Goal: Book appointment/travel/reservation

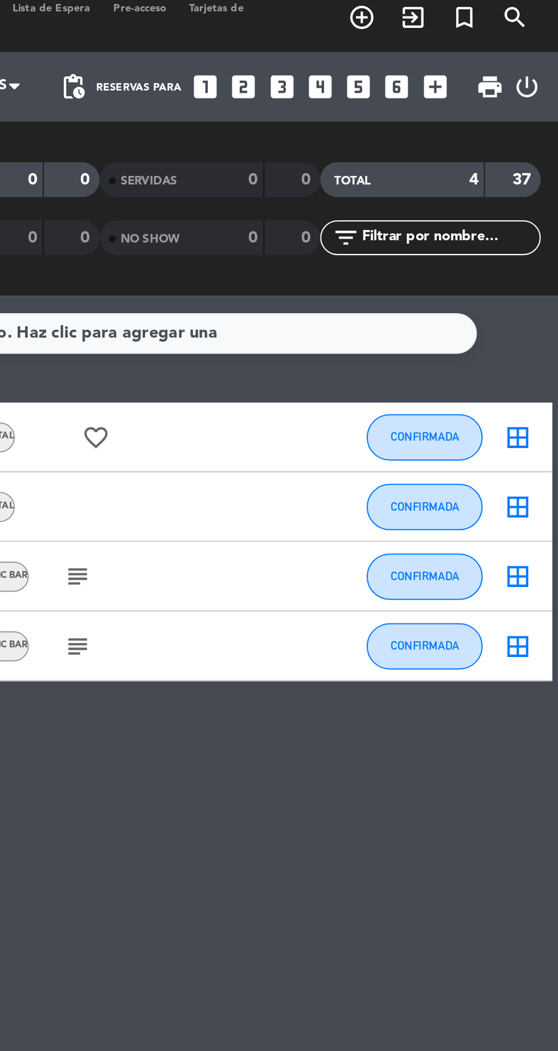
click at [418, 55] on icon "looks_3" at bounding box center [422, 51] width 15 height 15
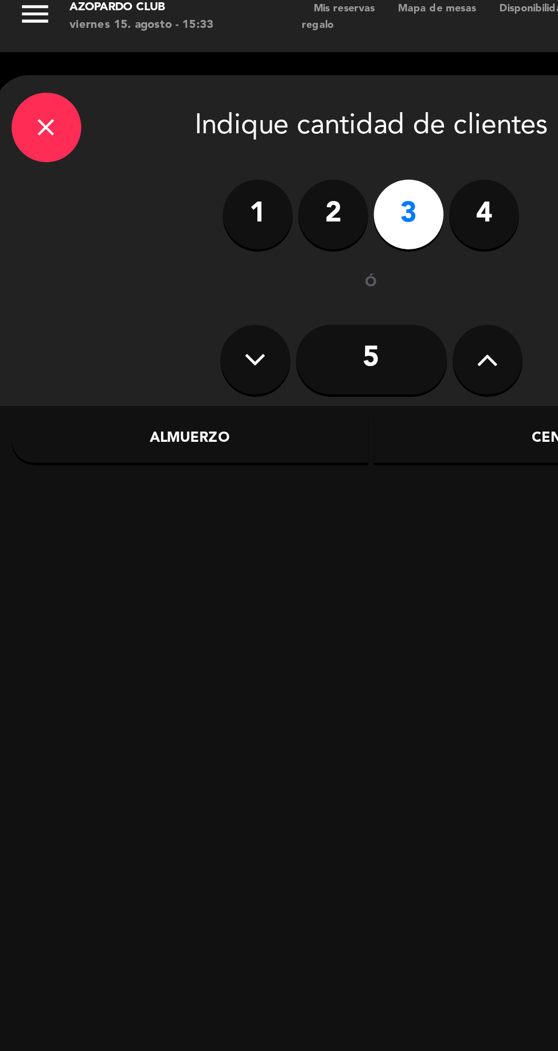
click at [256, 229] on div "Cena" at bounding box center [270, 224] width 175 height 23
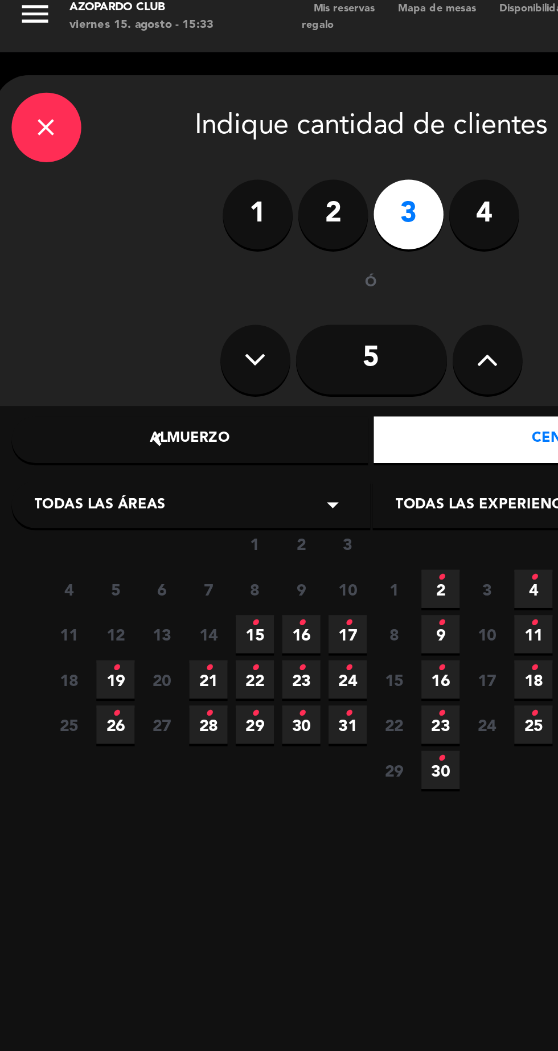
click at [126, 320] on icon "•" at bounding box center [125, 314] width 4 height 18
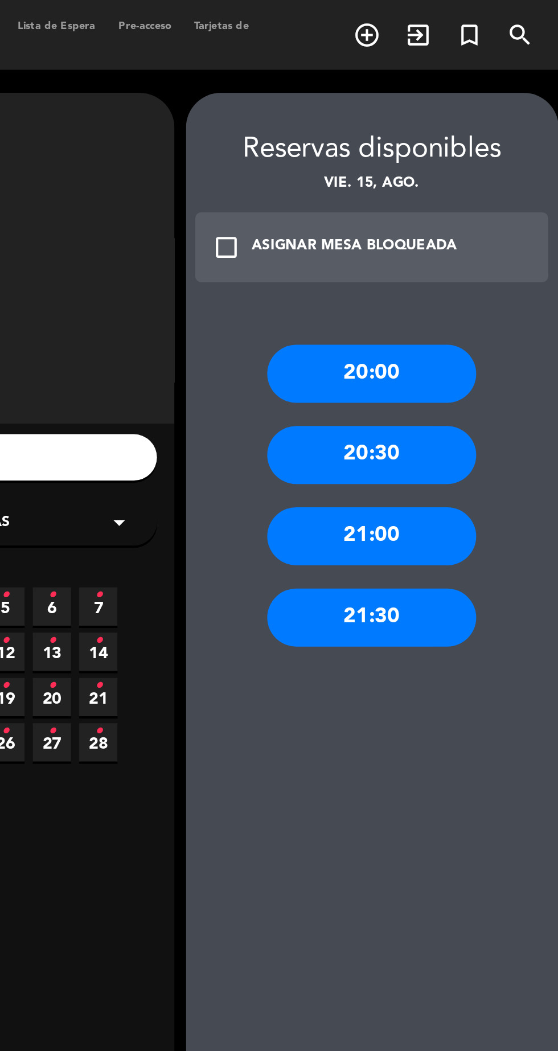
click at [480, 310] on div "21:30" at bounding box center [464, 303] width 103 height 28
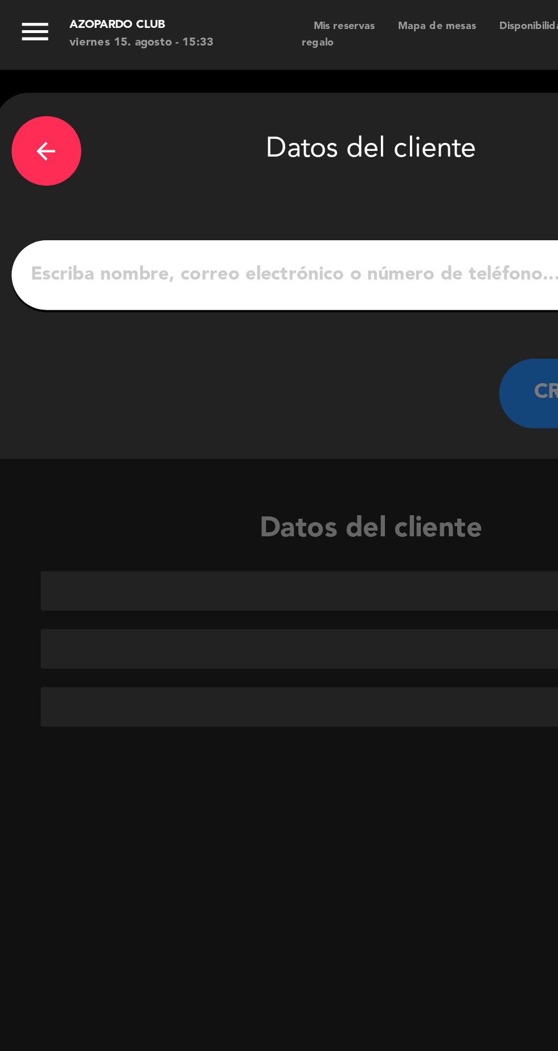
click at [36, 141] on input "1" at bounding box center [182, 135] width 336 height 16
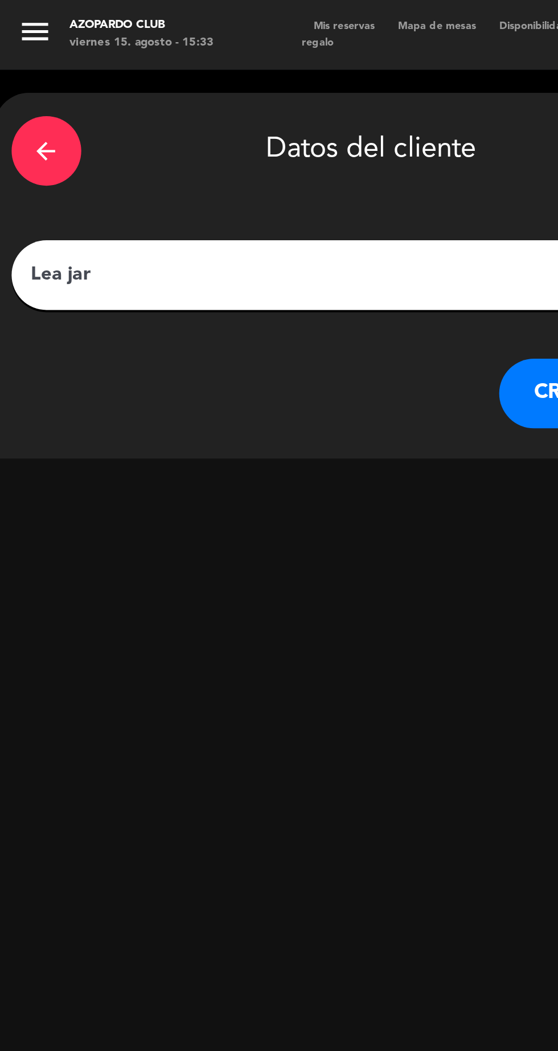
type input "[PERSON_NAME]"
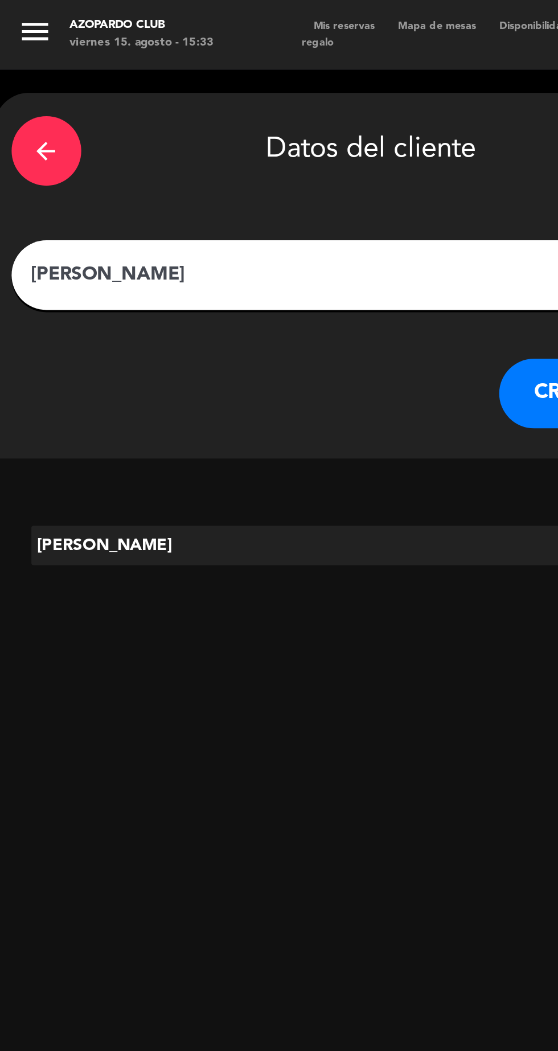
click at [259, 199] on button "CREAR CLIENTE" at bounding box center [302, 193] width 114 height 34
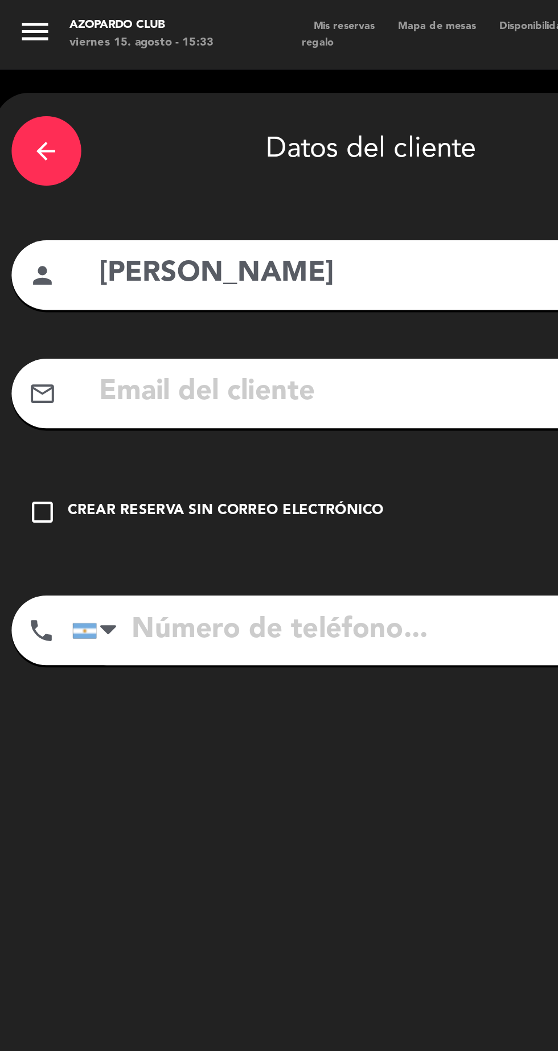
click at [22, 251] on icon "check_box_outline_blank" at bounding box center [21, 251] width 14 height 14
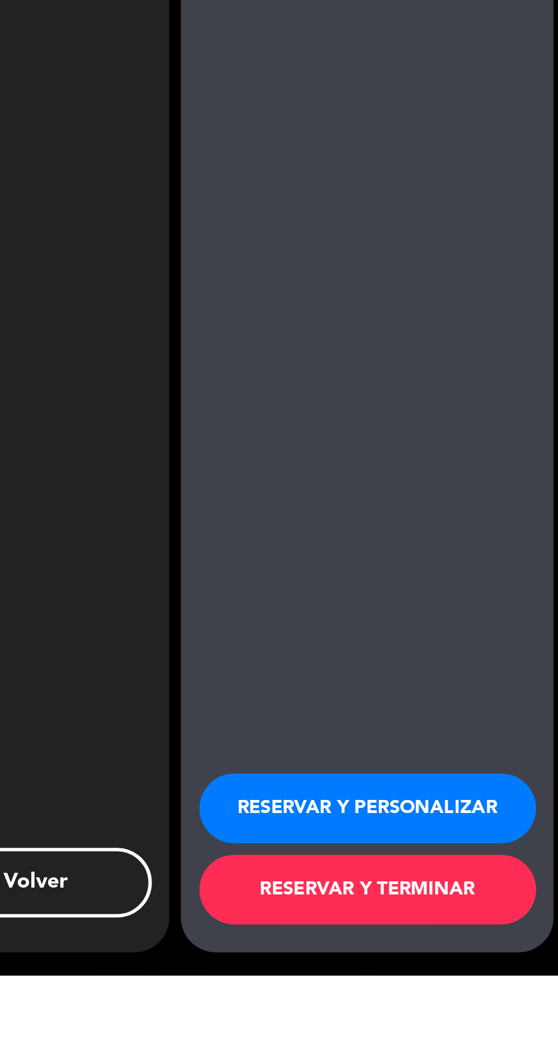
click at [453, 986] on button "RESERVAR Y PERSONALIZAR" at bounding box center [464, 969] width 165 height 34
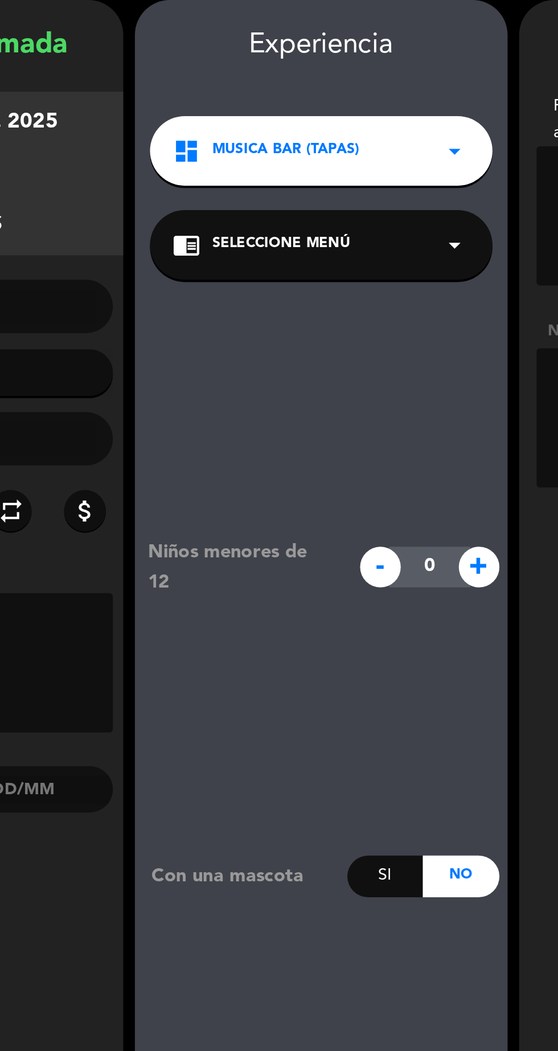
click at [329, 128] on div "dashboard MUSICA BAR (TAPAS) arrow_drop_down" at bounding box center [276, 120] width 168 height 34
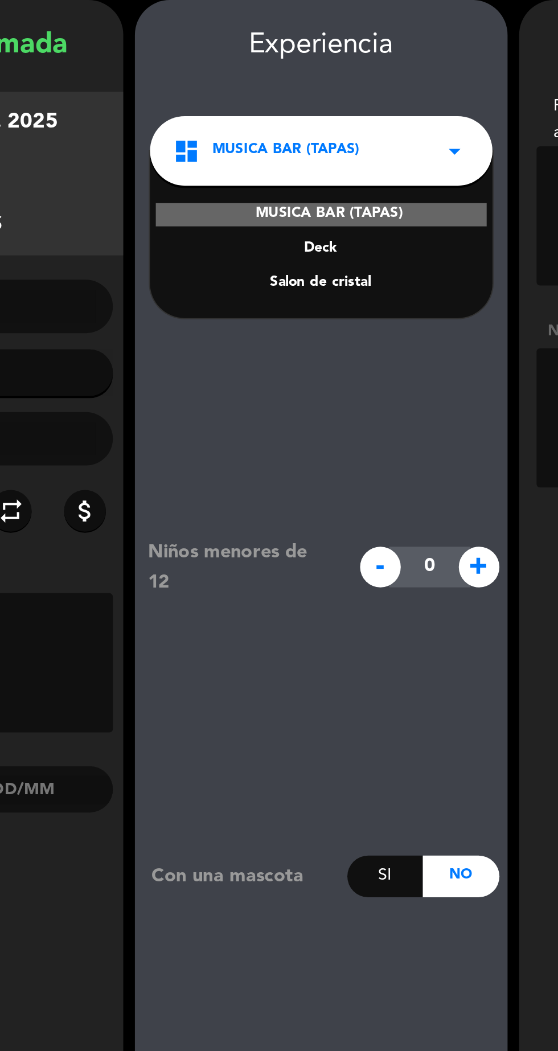
click at [294, 186] on div "Salon de cristal" at bounding box center [276, 184] width 145 height 11
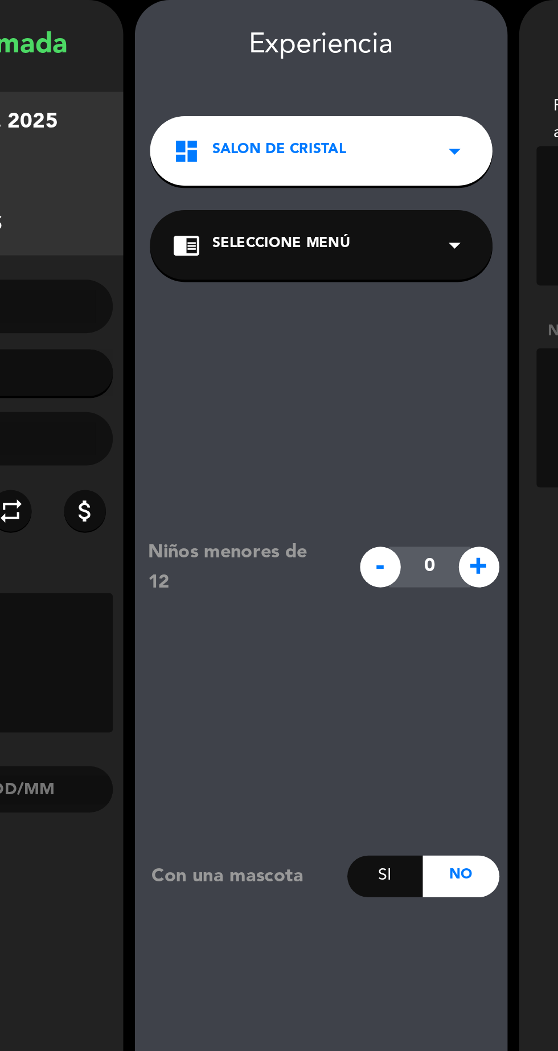
click at [337, 172] on icon "arrow_drop_down" at bounding box center [342, 166] width 14 height 14
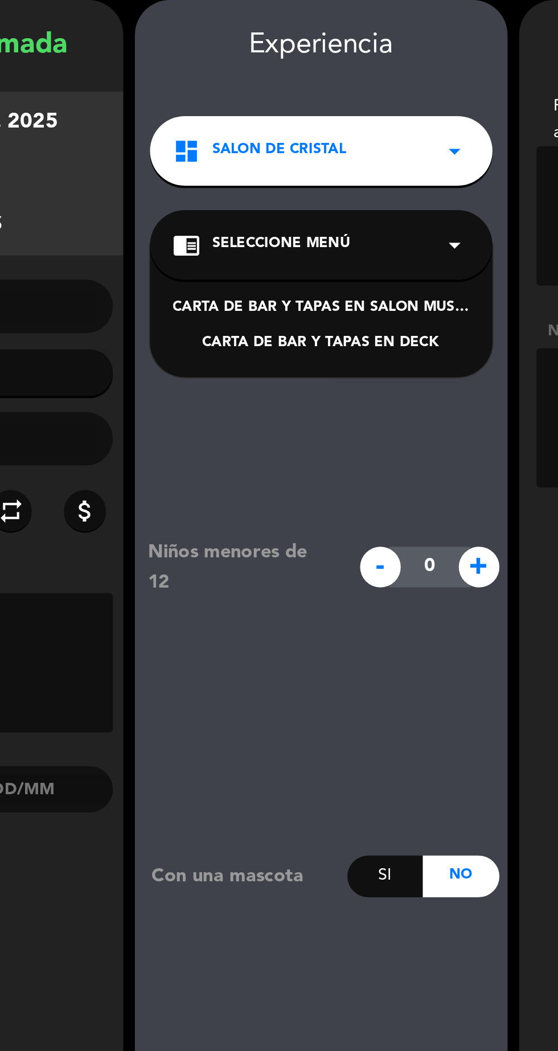
click at [297, 269] on div "Niños menores de 12 - 0 + Con una mascota Si No Mesa accessible Si No Lenguaje …" at bounding box center [276, 617] width 183 height 868
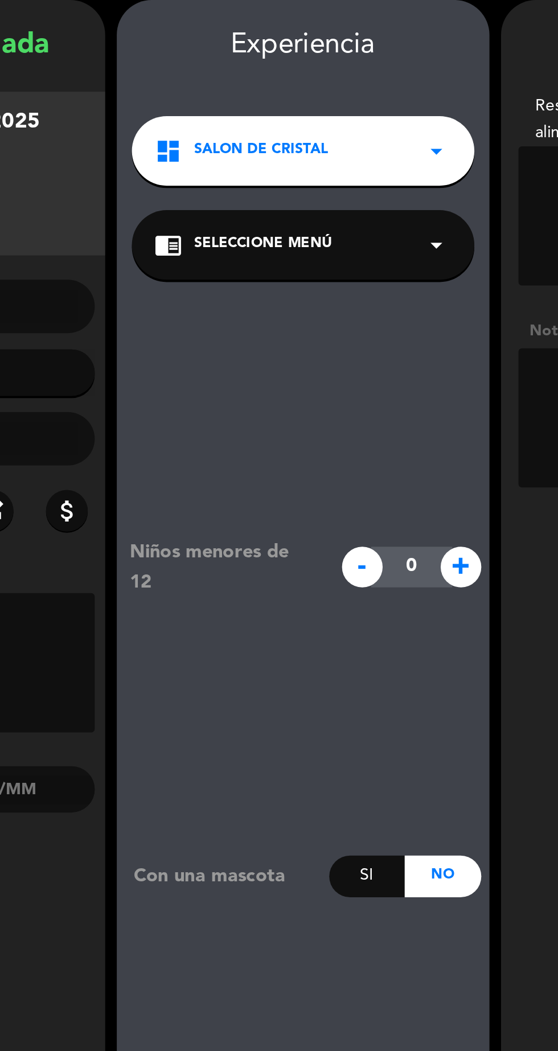
click at [340, 163] on icon "arrow_drop_down" at bounding box center [342, 166] width 14 height 14
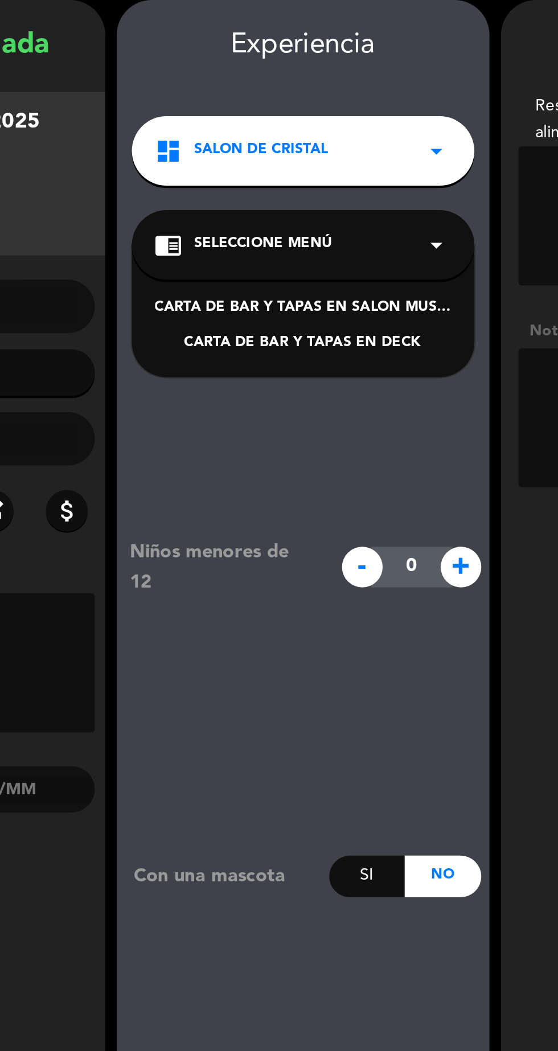
click at [325, 256] on div "Niños menores de 12 - 0 + Con una mascota Si No Mesa accessible Si No Lenguaje …" at bounding box center [276, 617] width 183 height 868
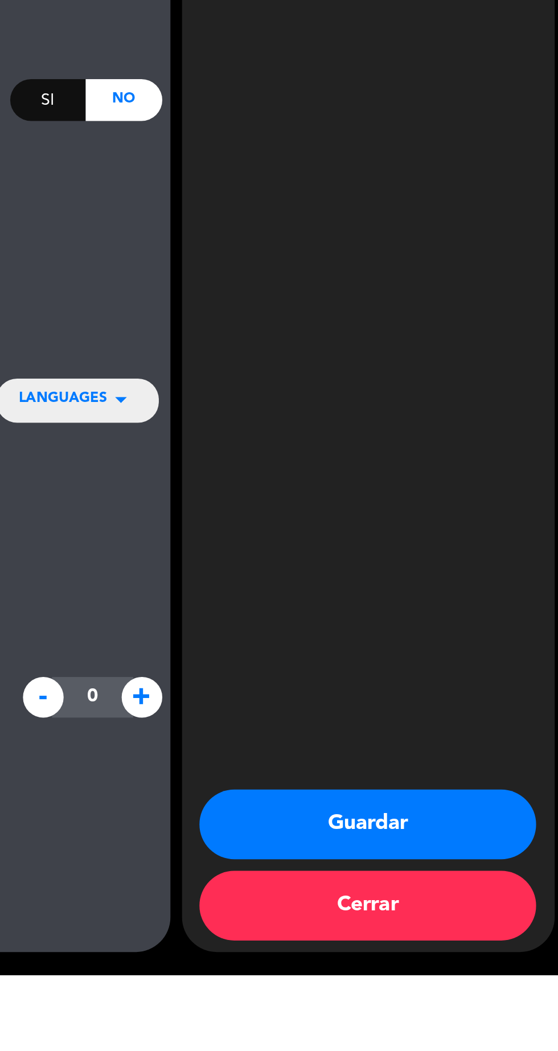
click at [467, 994] on button "Guardar" at bounding box center [464, 977] width 165 height 34
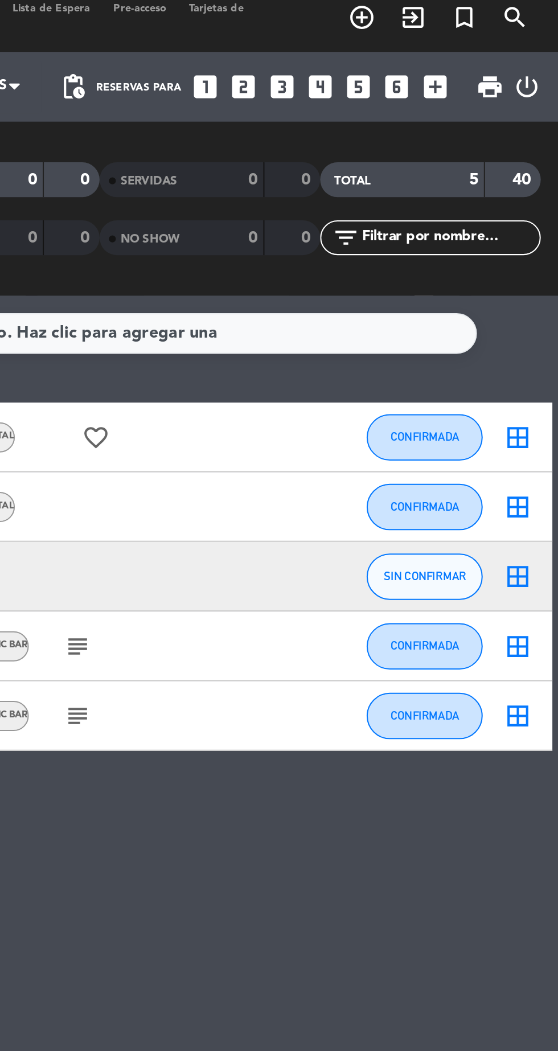
click at [443, 57] on icon "looks_4" at bounding box center [441, 51] width 15 height 15
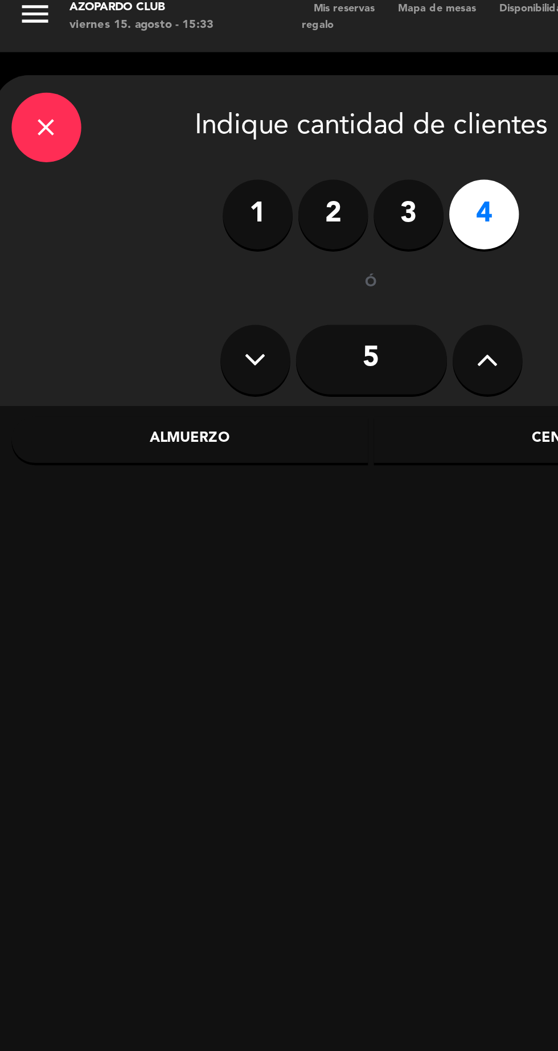
click at [262, 222] on div "Cena" at bounding box center [270, 224] width 175 height 23
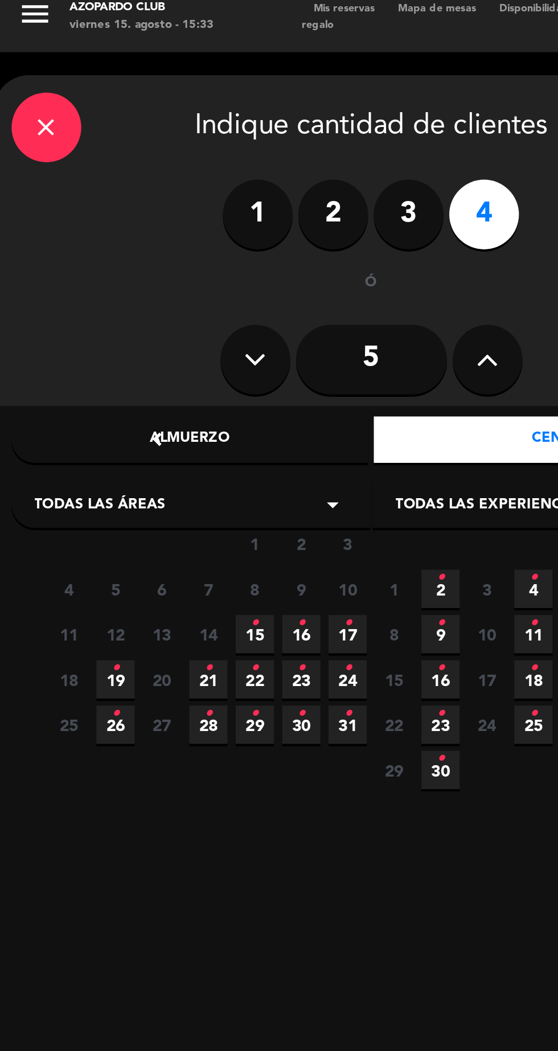
click at [125, 314] on icon "•" at bounding box center [125, 314] width 4 height 18
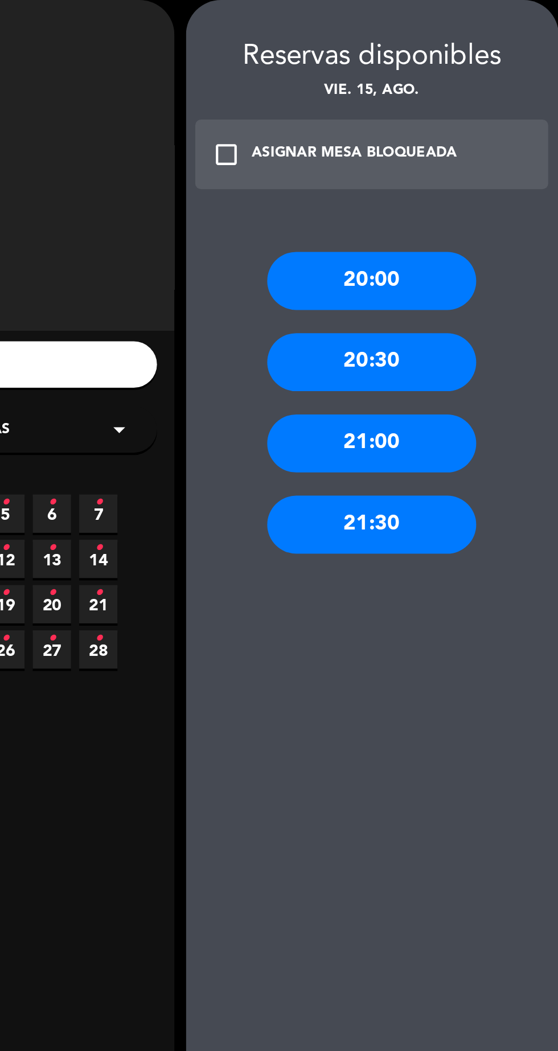
click at [481, 310] on div "21:30" at bounding box center [464, 303] width 103 height 28
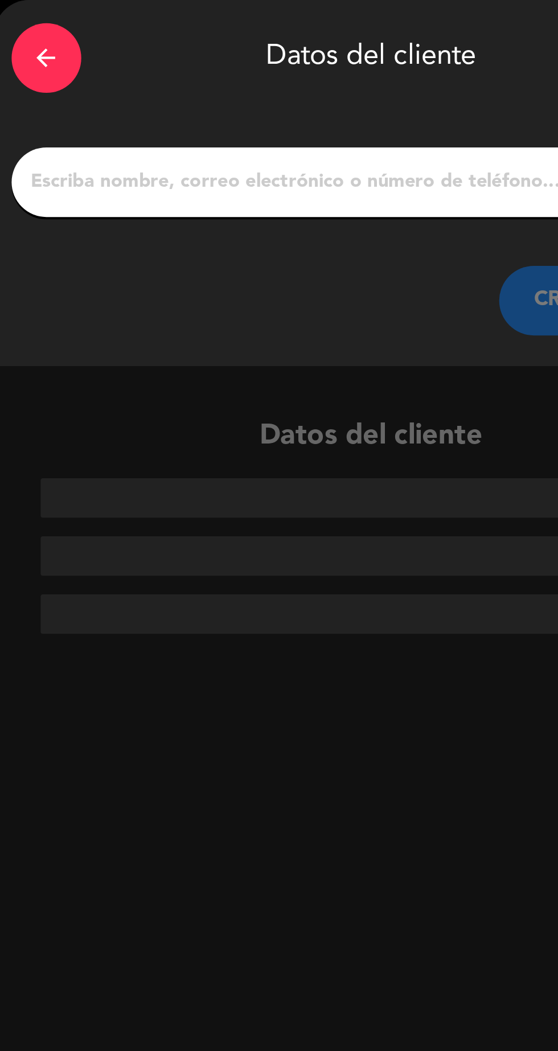
click at [36, 140] on input "1" at bounding box center [182, 135] width 336 height 16
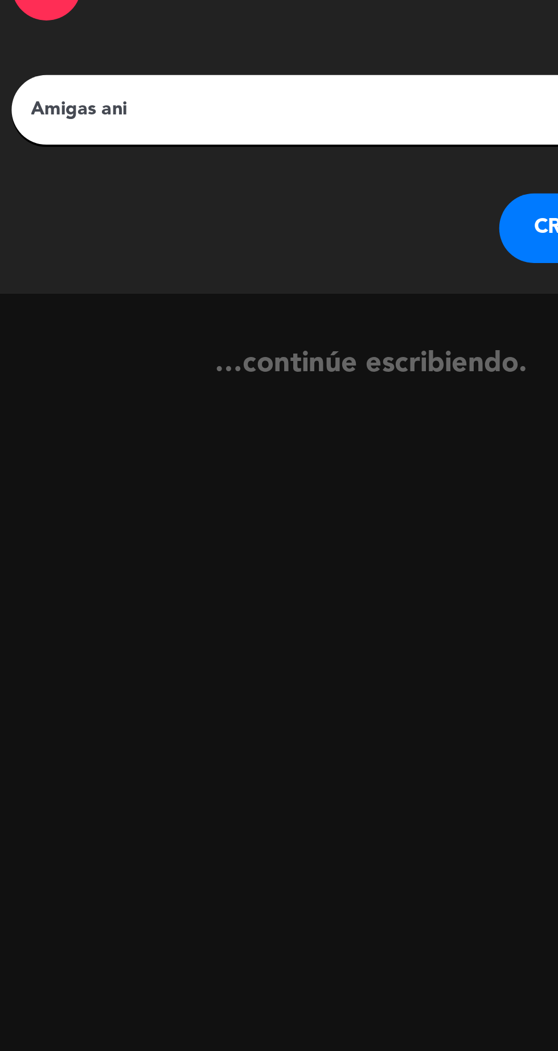
type input "Amigas ani"
click at [263, 195] on button "CREAR CLIENTE" at bounding box center [302, 193] width 114 height 34
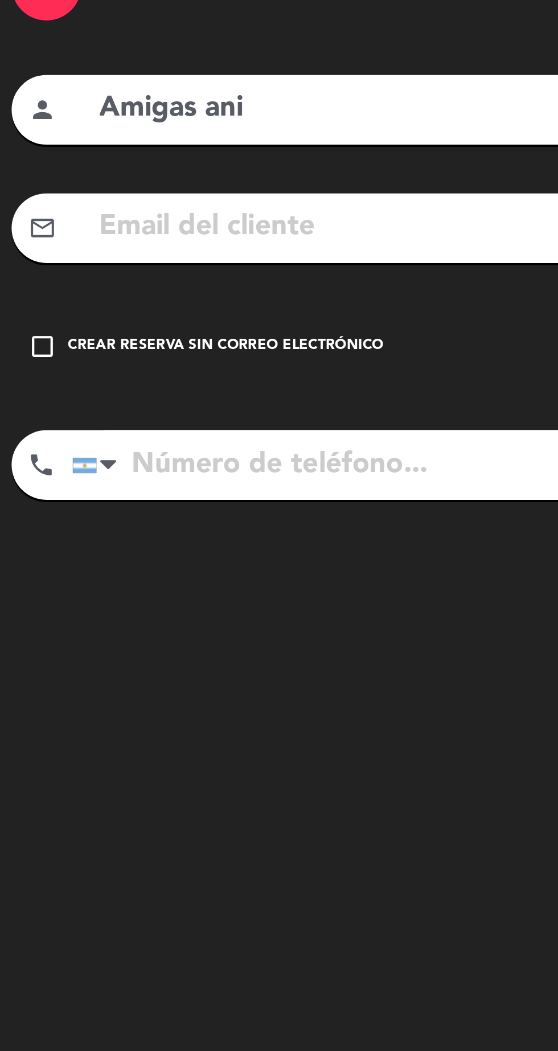
click at [24, 252] on icon "check_box_outline_blank" at bounding box center [21, 251] width 14 height 14
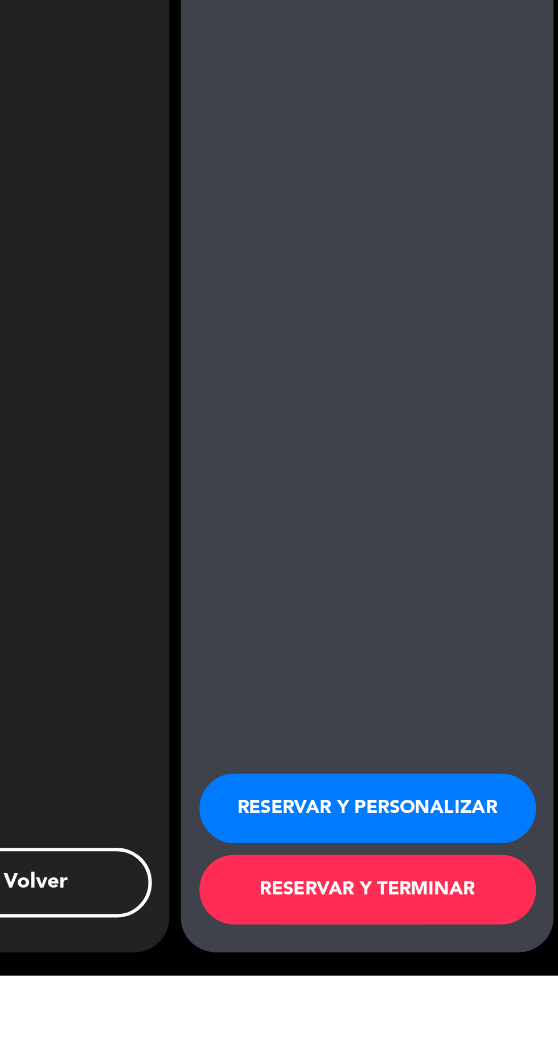
click at [446, 986] on button "RESERVAR Y PERSONALIZAR" at bounding box center [464, 969] width 165 height 34
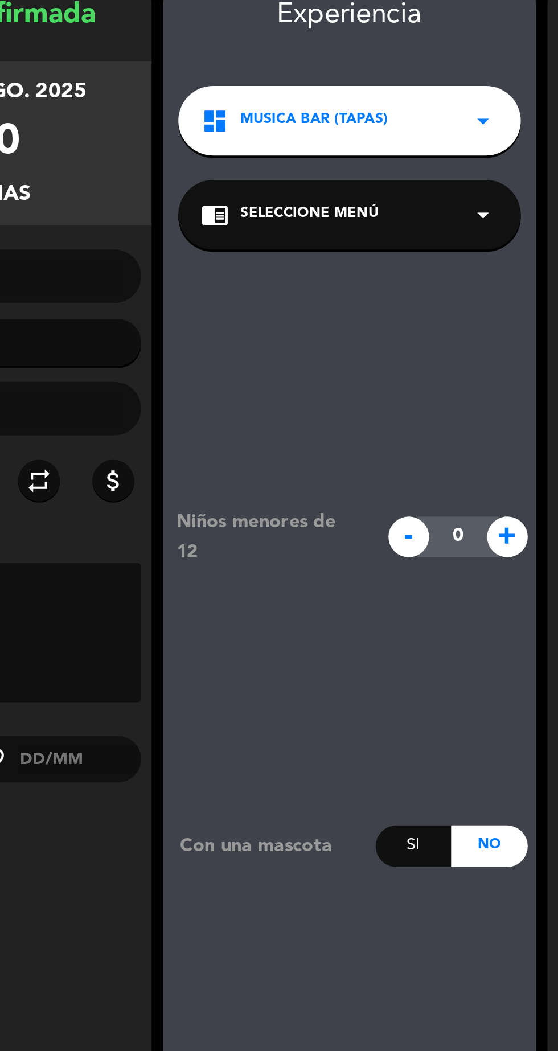
click at [332, 117] on div "dashboard MUSICA BAR (TAPAS) arrow_drop_down" at bounding box center [276, 120] width 168 height 34
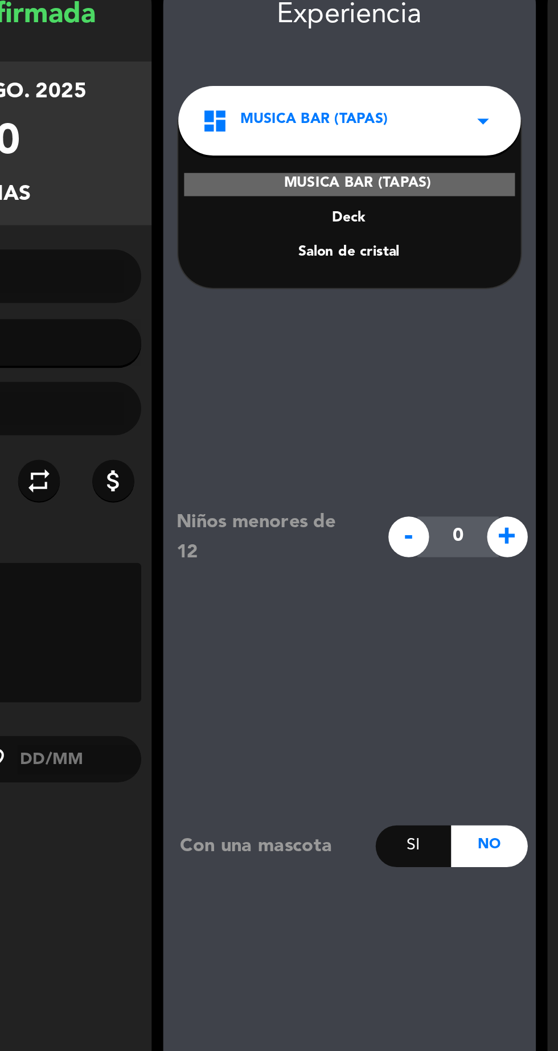
click at [288, 185] on div "Salon de cristal" at bounding box center [276, 184] width 145 height 11
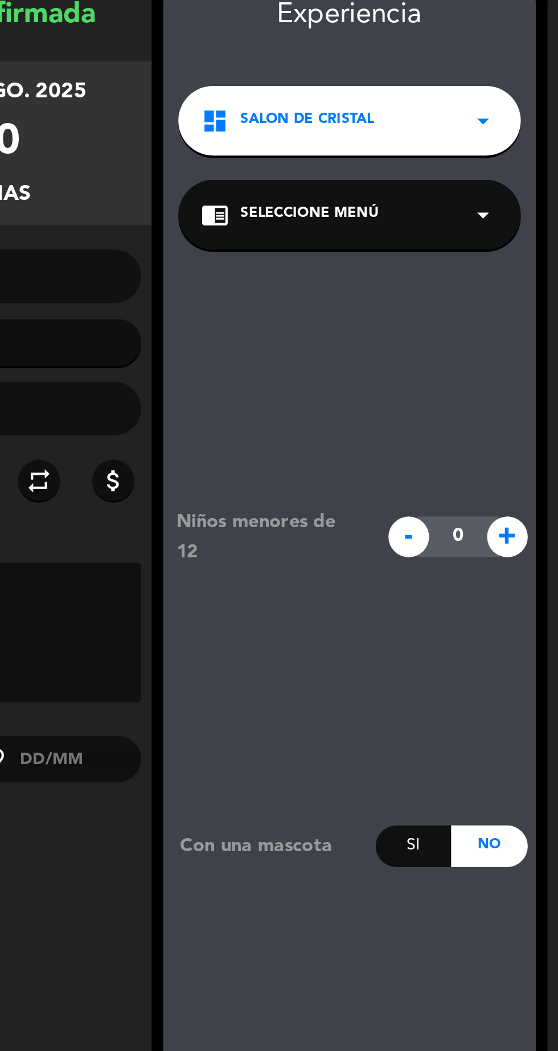
click at [336, 173] on div "chrome_reader_mode Seleccione Menú arrow_drop_down" at bounding box center [276, 166] width 168 height 34
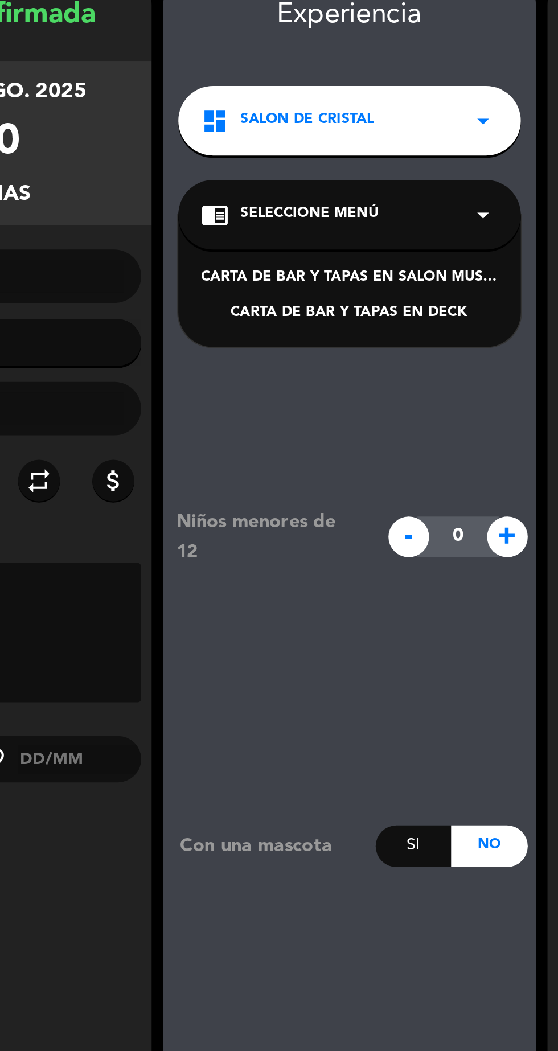
click at [341, 162] on icon "arrow_drop_down" at bounding box center [342, 166] width 14 height 14
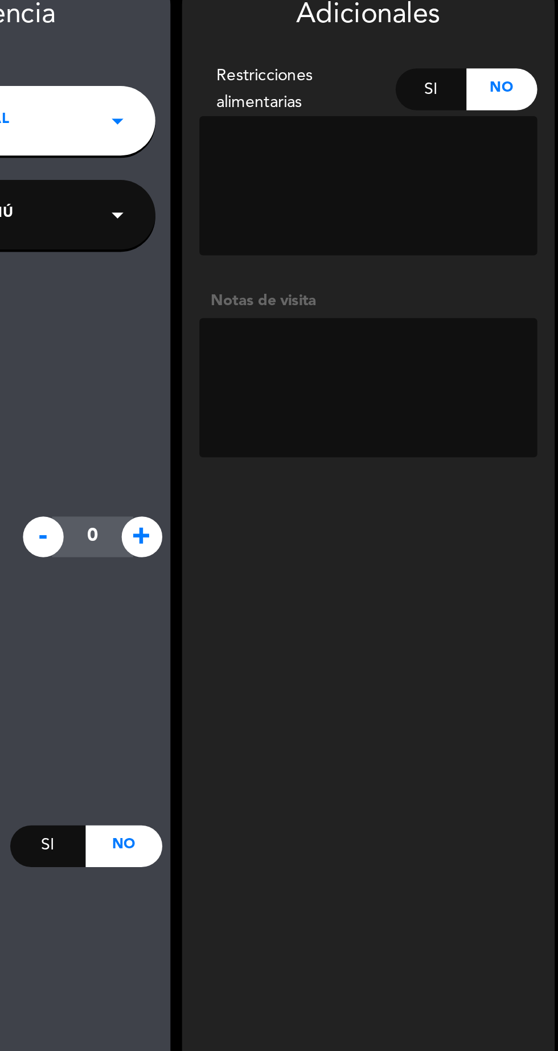
click at [468, 232] on textarea at bounding box center [465, 250] width 166 height 68
type textarea "Maridsje"
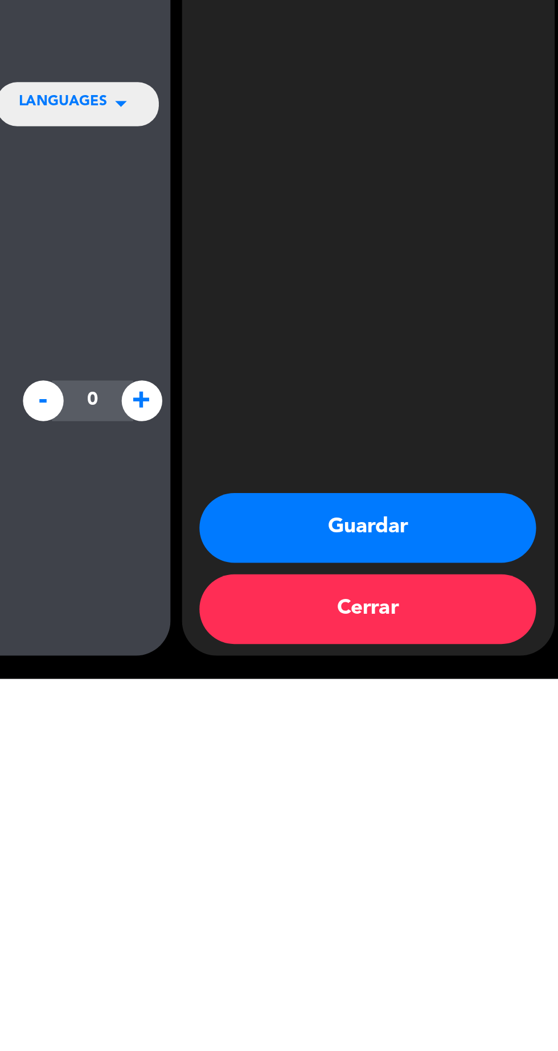
scroll to position [72, 0]
type textarea "Maridaje"
click at [483, 977] on button "Guardar" at bounding box center [464, 977] width 165 height 34
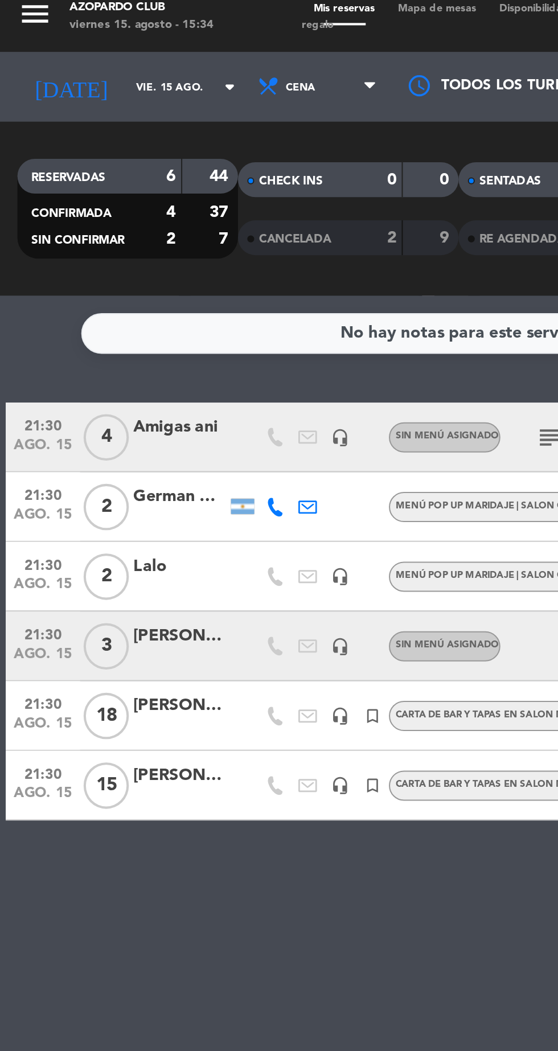
click at [107, 314] on div "[PERSON_NAME]" at bounding box center [88, 320] width 46 height 13
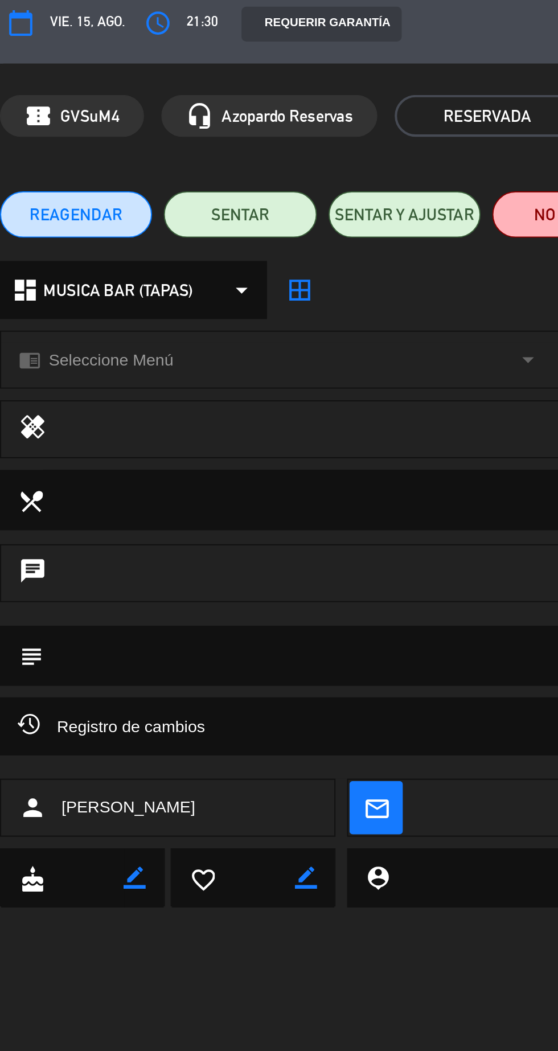
click at [31, 153] on span "MUSICA BAR (TAPAS)" at bounding box center [58, 151] width 73 height 13
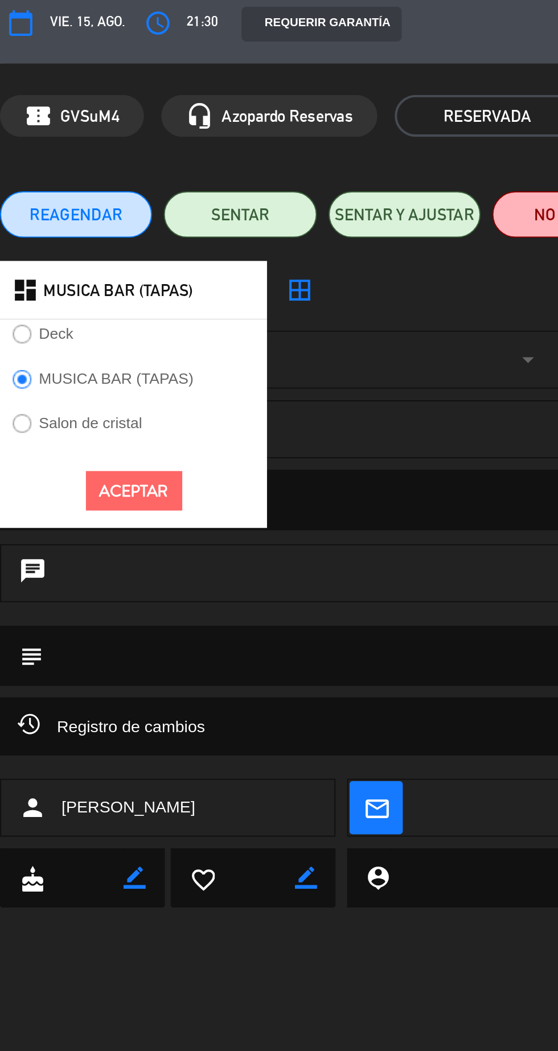
click at [13, 219] on input "Salon de cristal" at bounding box center [9, 215] width 7 height 7
radio input "true"
click at [72, 249] on button "Aceptar" at bounding box center [65, 250] width 47 height 20
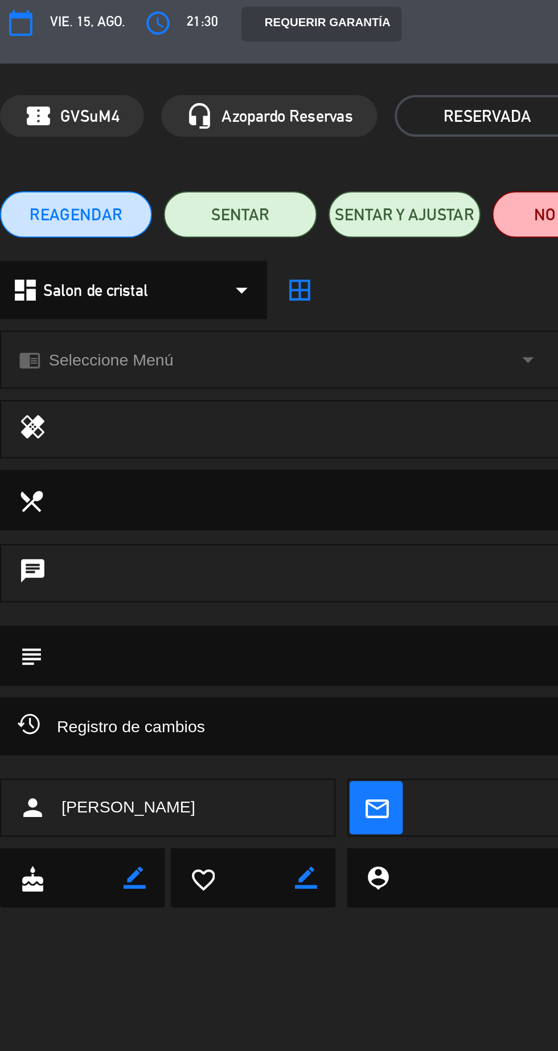
click at [227, 188] on div "chrome_reader_mode Seleccione Menú arrow_drop_down" at bounding box center [138, 184] width 274 height 27
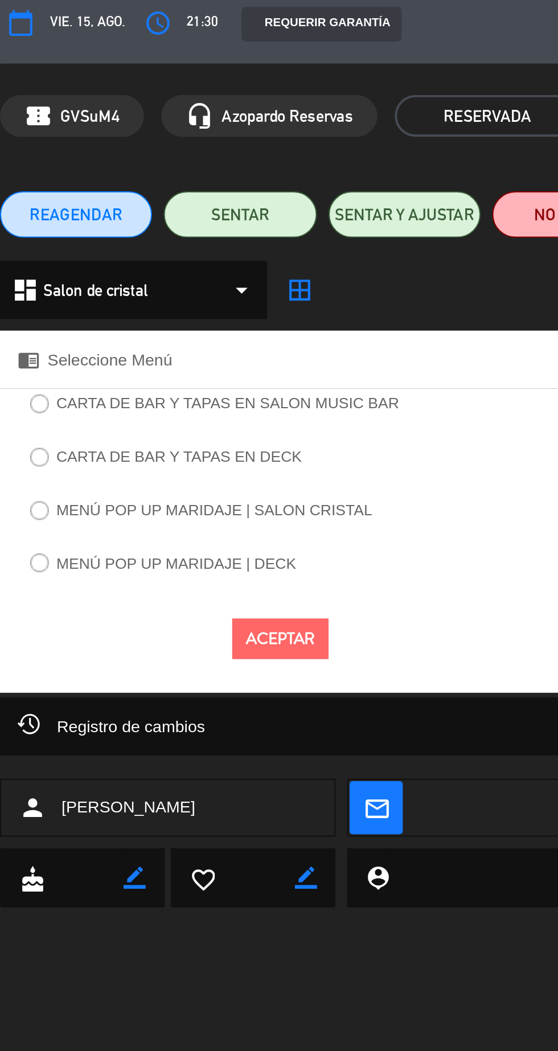
click at [160, 264] on label "MENÚ POP UP MARIDAJE | SALON CRISTAL" at bounding box center [99, 260] width 180 height 18
click at [141, 328] on button "Aceptar" at bounding box center [137, 322] width 47 height 20
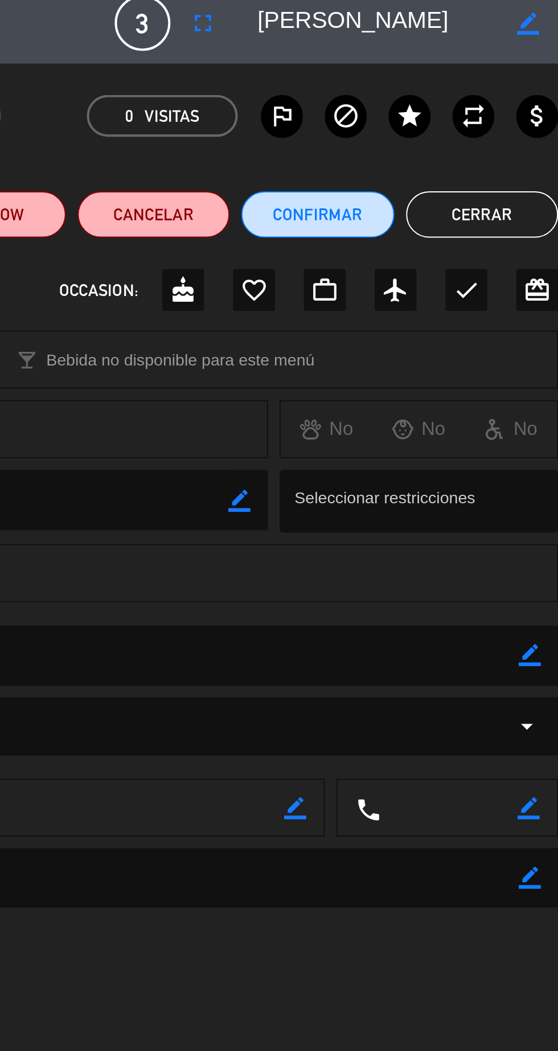
click at [547, 23] on icon "border_color" at bounding box center [543, 20] width 11 height 11
click at [501, 115] on button "Cerrar" at bounding box center [520, 114] width 75 height 23
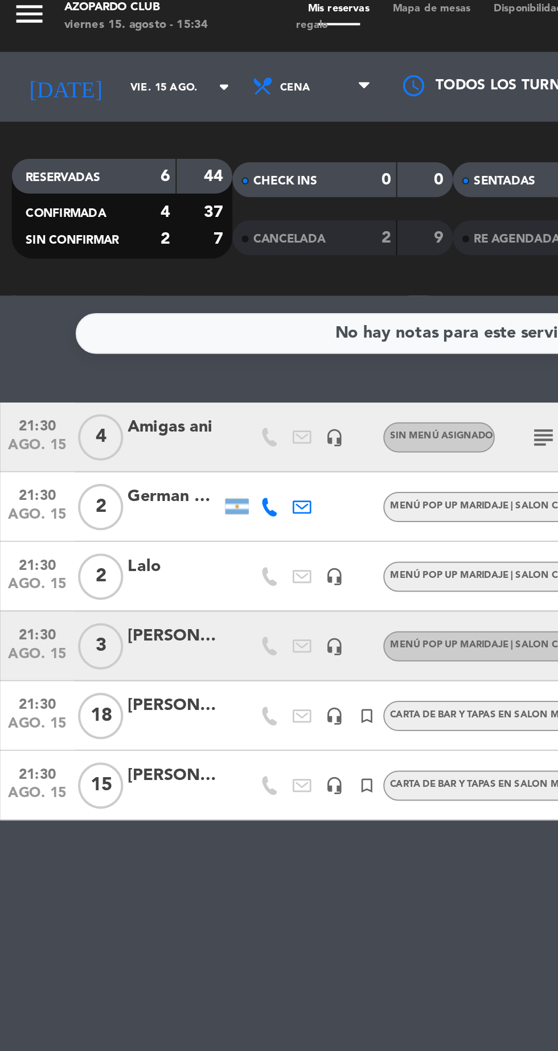
click at [75, 225] on div at bounding box center [88, 229] width 46 height 9
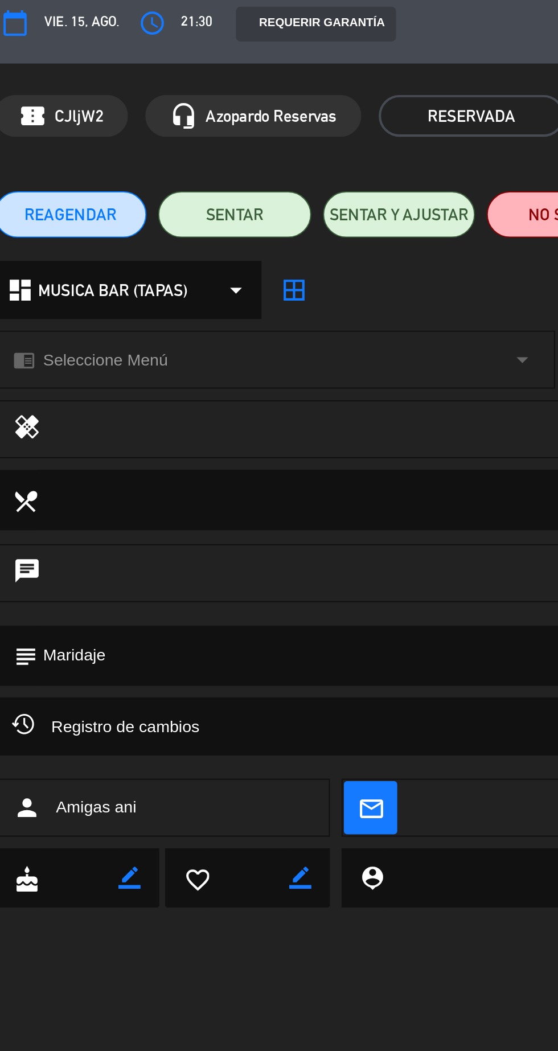
click at [44, 163] on div "dashboard MUSICA BAR (TAPAS) arrow_drop_down" at bounding box center [65, 151] width 131 height 28
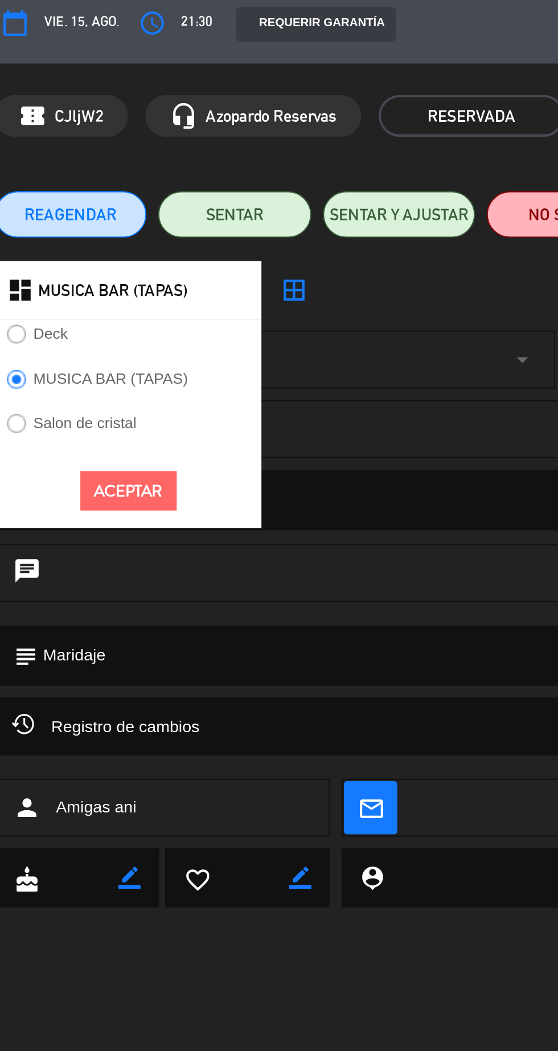
click at [60, 219] on label "Salon de cristal" at bounding box center [44, 215] width 51 height 7
click at [71, 252] on button "Aceptar" at bounding box center [65, 250] width 47 height 20
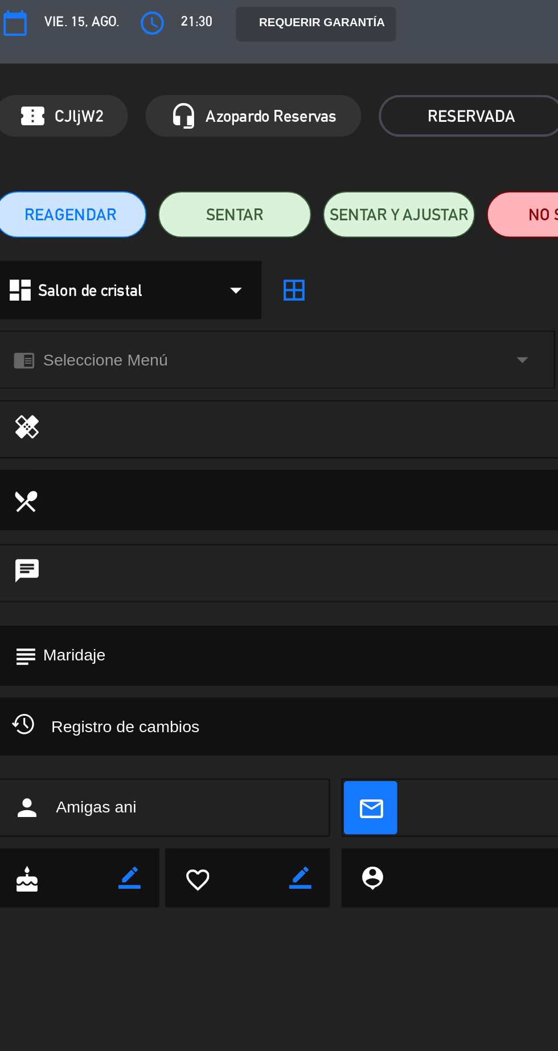
click at [33, 187] on span "Seleccione Menú" at bounding box center [54, 185] width 61 height 13
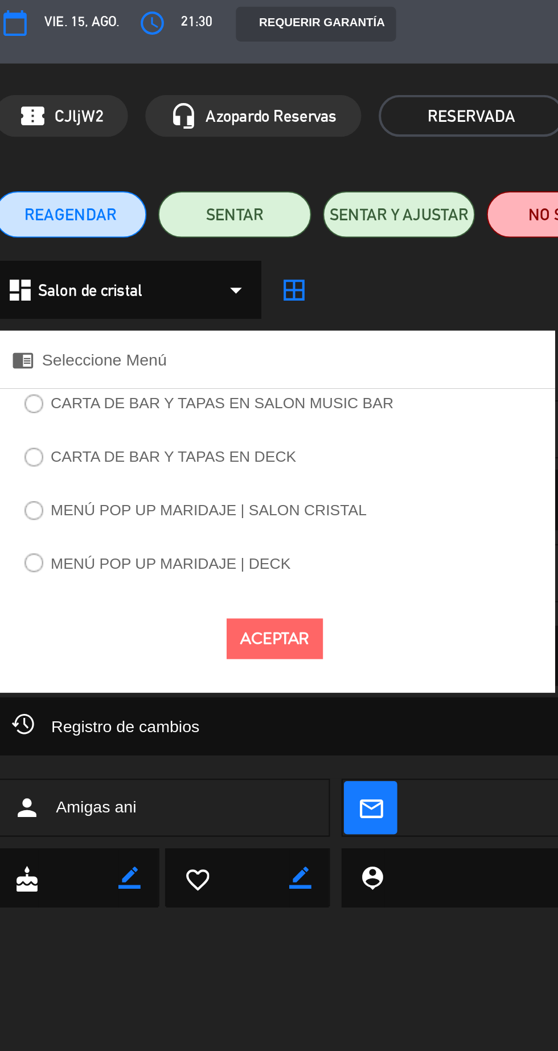
click at [162, 265] on label "MENÚ POP UP MARIDAJE | SALON CRISTAL" at bounding box center [99, 260] width 180 height 18
click at [144, 329] on button "Aceptar" at bounding box center [137, 322] width 47 height 20
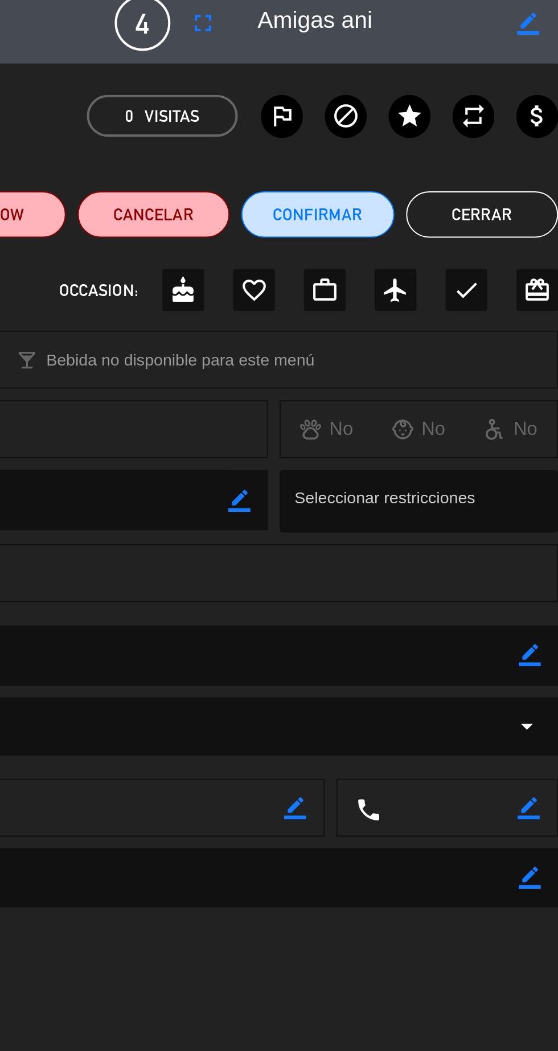
click at [544, 24] on icon "border_color" at bounding box center [543, 20] width 11 height 11
click at [506, 115] on button "Cerrar" at bounding box center [520, 114] width 75 height 23
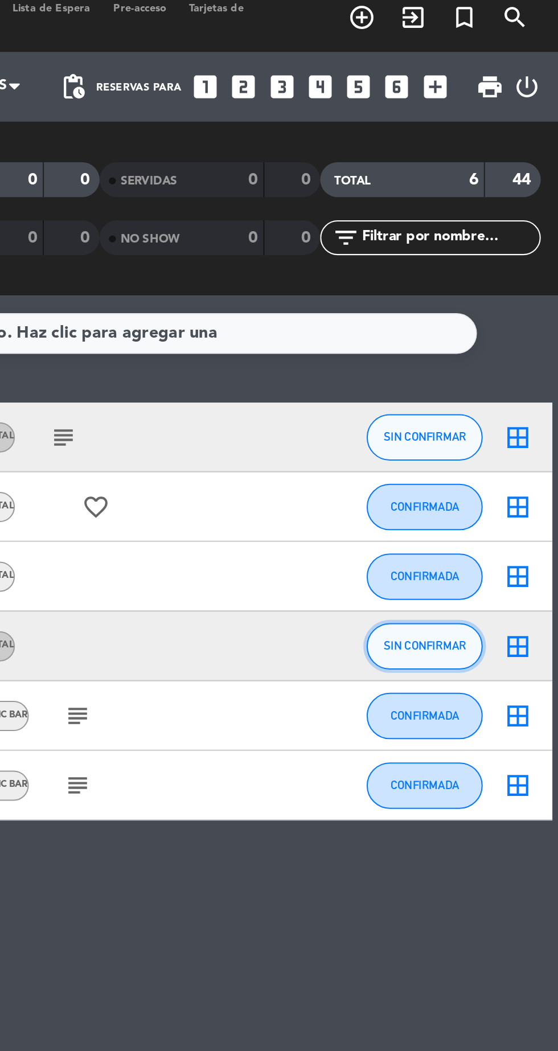
click at [497, 322] on span "SIN CONFIRMAR" at bounding box center [493, 325] width 40 height 6
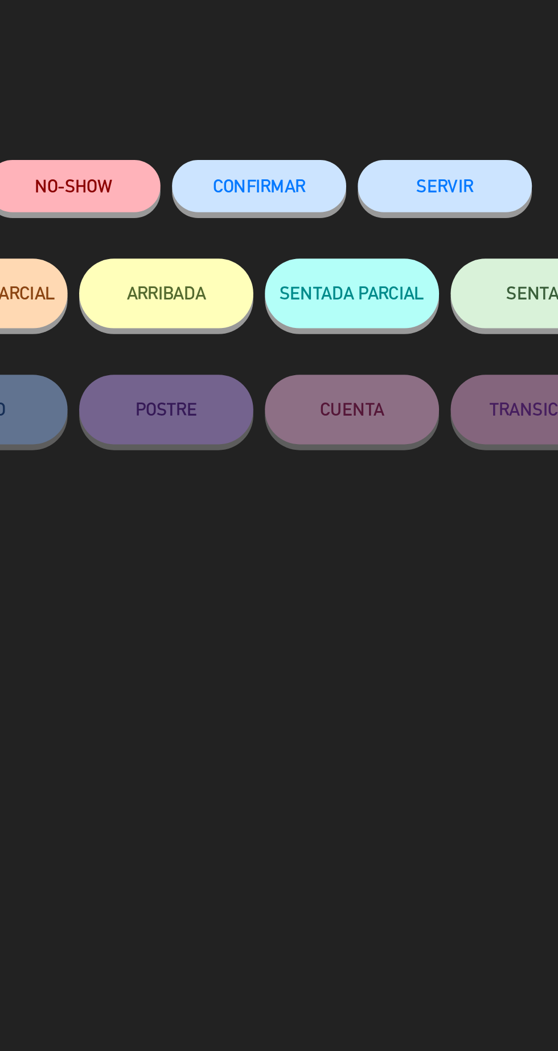
click at [310, 105] on span "CONFIRMAR" at bounding box center [325, 100] width 46 height 10
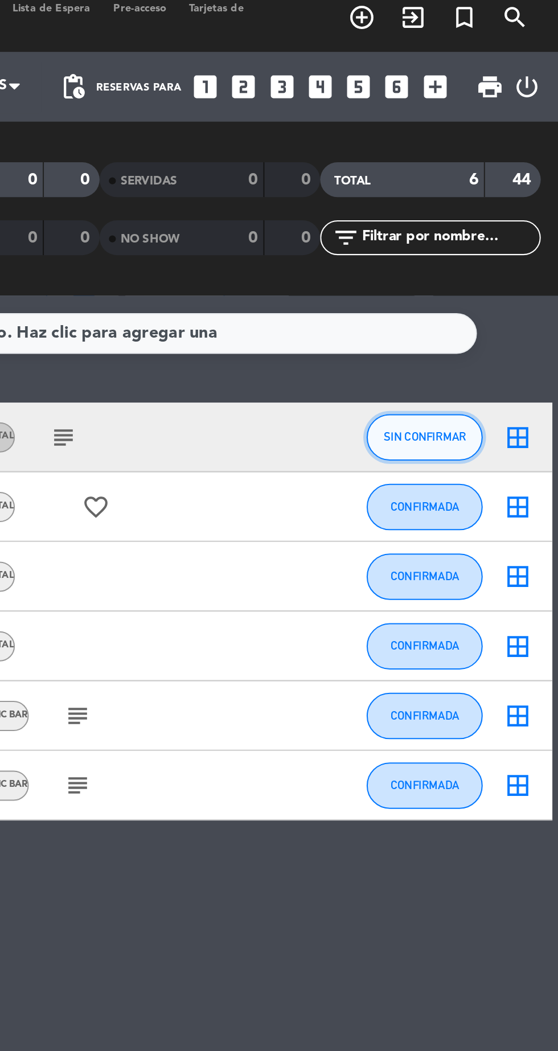
click at [496, 212] on button "SIN CONFIRMAR" at bounding box center [492, 223] width 57 height 23
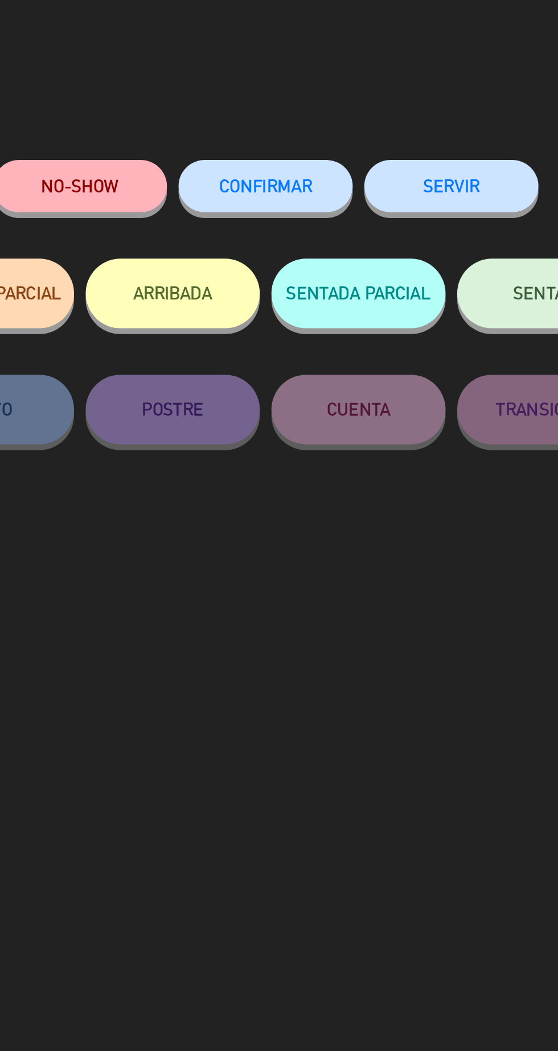
click at [319, 105] on span "CONFIRMAR" at bounding box center [325, 100] width 46 height 10
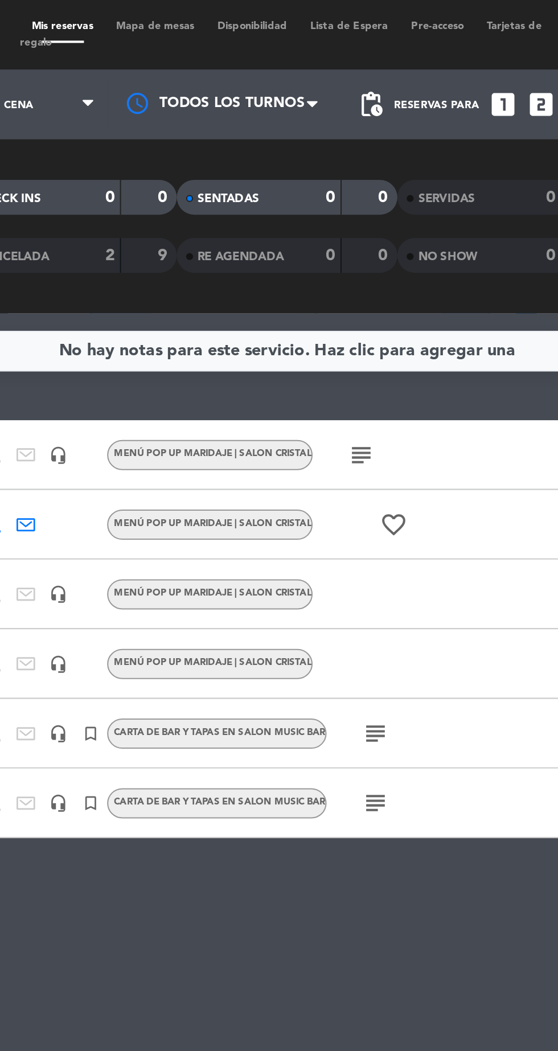
scroll to position [47, 0]
click at [355, 206] on div "subject" at bounding box center [340, 223] width 96 height 34
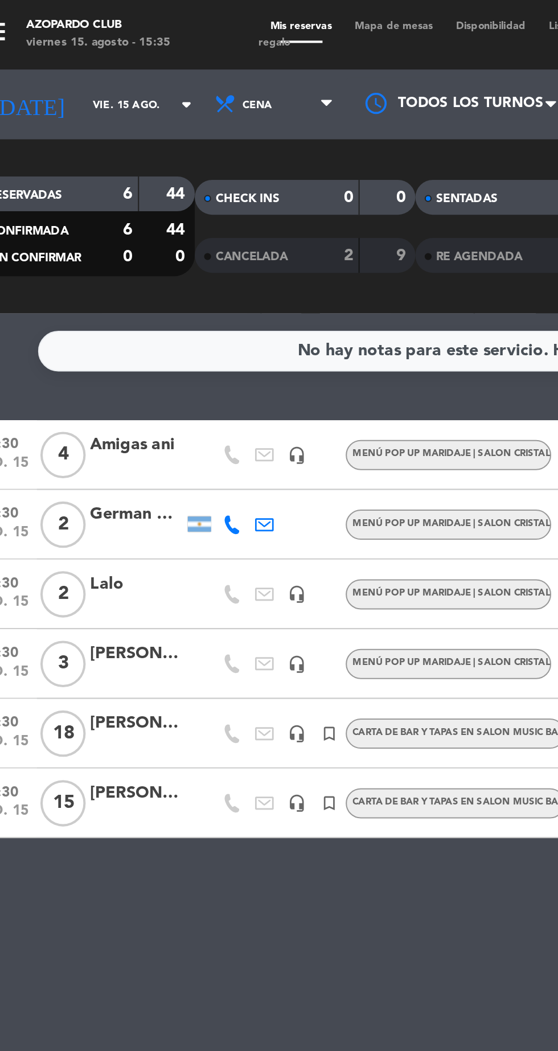
click at [110, 225] on div at bounding box center [88, 229] width 46 height 9
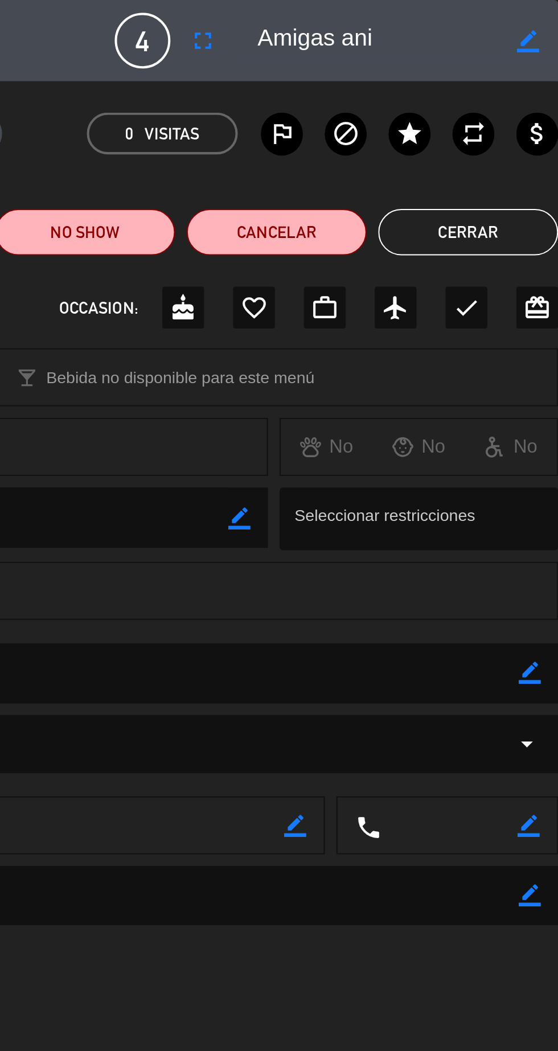
click at [535, 337] on textarea at bounding box center [280, 329] width 518 height 29
click at [541, 334] on icon "border_color" at bounding box center [544, 330] width 11 height 11
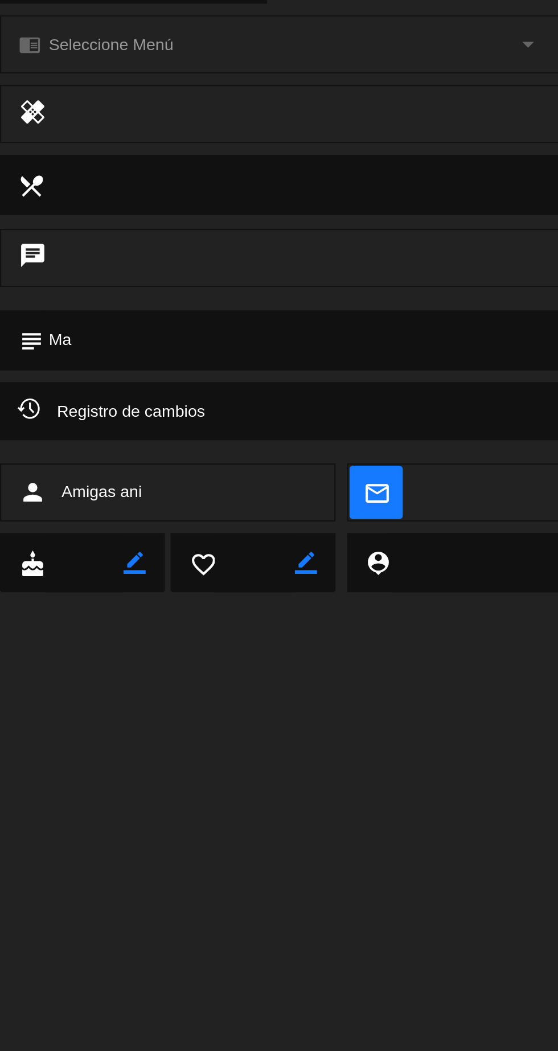
type textarea "M"
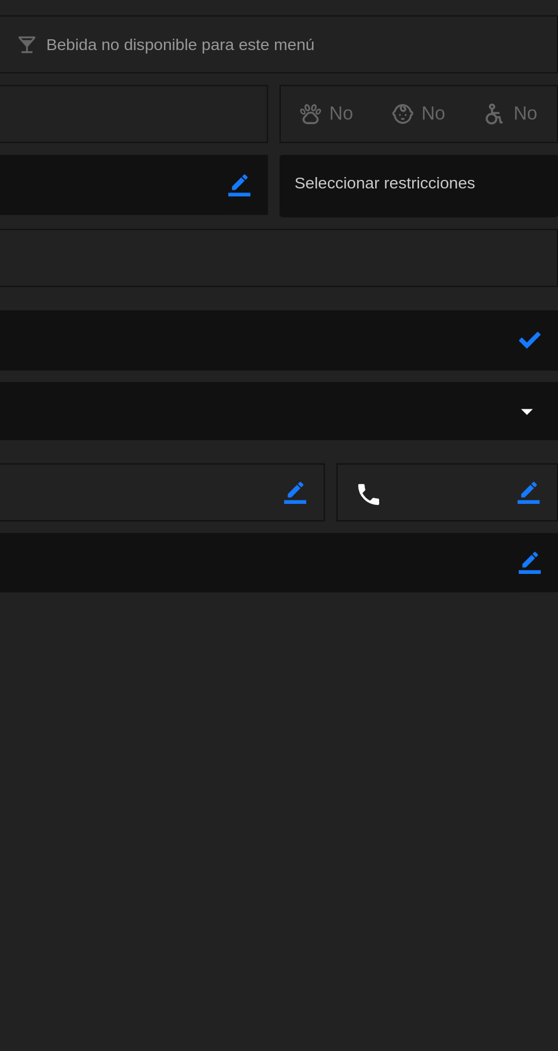
click at [540, 335] on icon at bounding box center [544, 330] width 11 height 11
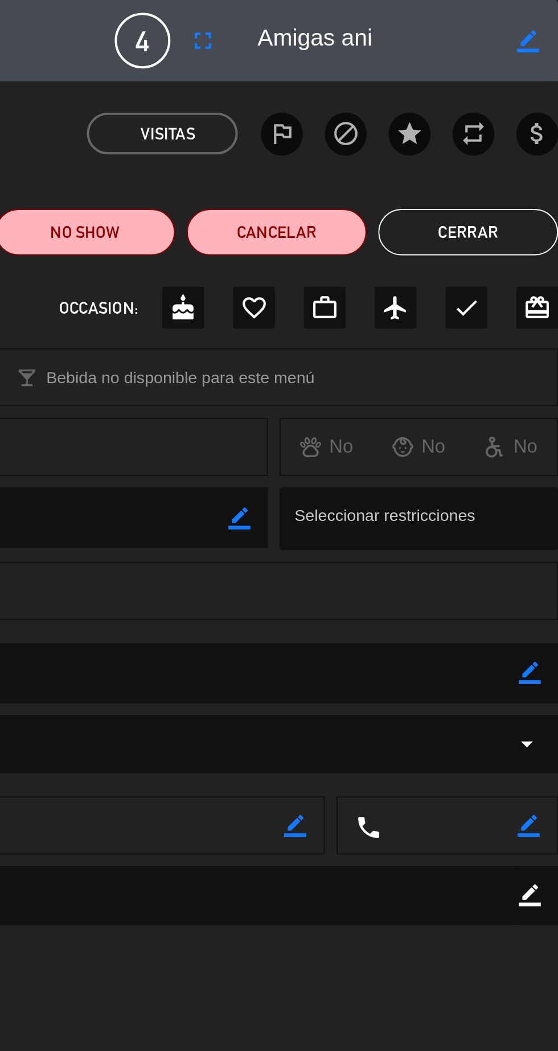
click at [537, 114] on button "Cerrar" at bounding box center [514, 114] width 88 height 23
